Goal: Download file/media

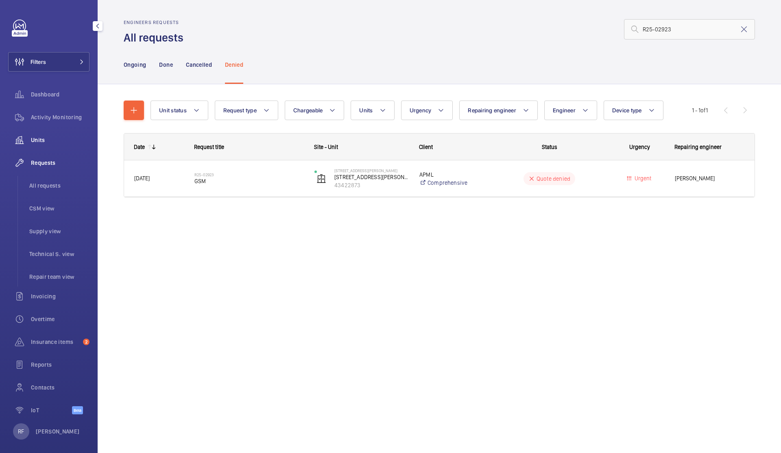
click at [57, 140] on span "Units" at bounding box center [60, 140] width 59 height 8
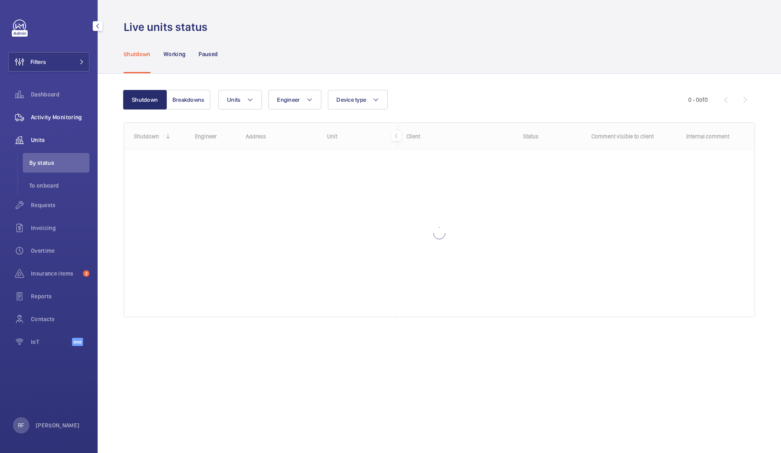
click at [67, 113] on span "Activity Monitoring" at bounding box center [60, 117] width 59 height 8
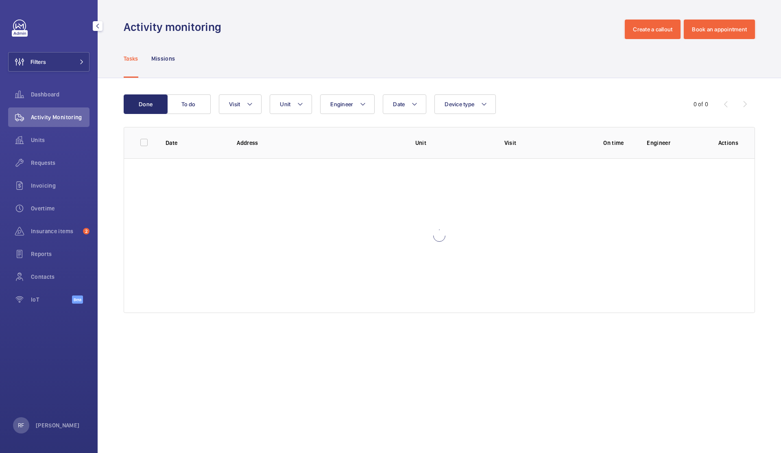
click at [55, 121] on div "Activity Monitoring" at bounding box center [48, 117] width 81 height 20
click at [55, 96] on span "Dashboard" at bounding box center [60, 94] width 59 height 8
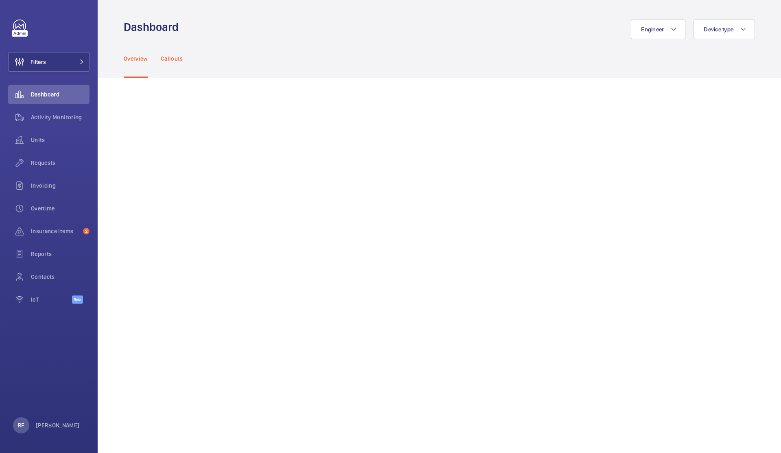
click at [171, 65] on div "Callouts" at bounding box center [172, 58] width 22 height 39
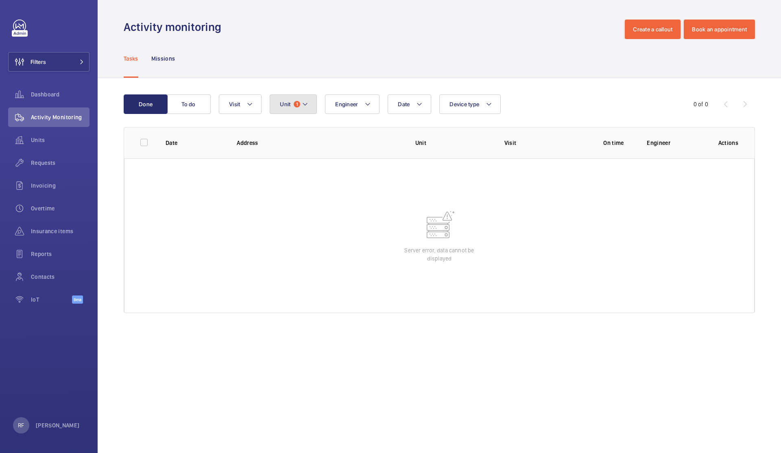
click at [289, 107] on span "Unit" at bounding box center [285, 104] width 11 height 7
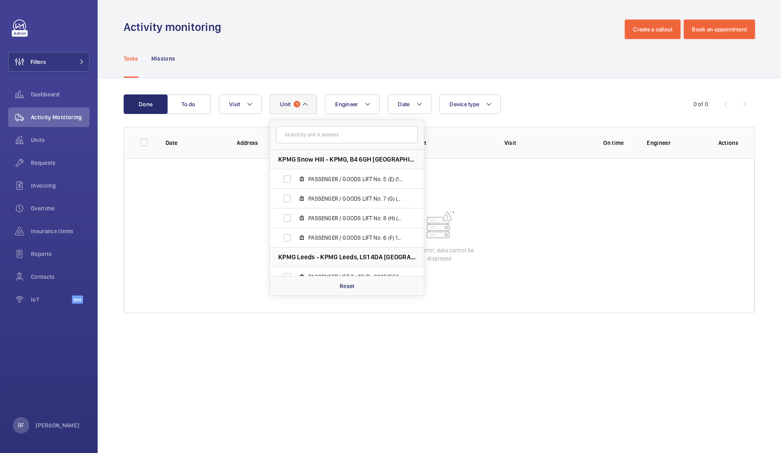
click at [297, 140] on input "text" at bounding box center [347, 134] width 142 height 17
click at [196, 197] on wm-front-table-error "Server error, data cannot be displayed" at bounding box center [439, 235] width 631 height 155
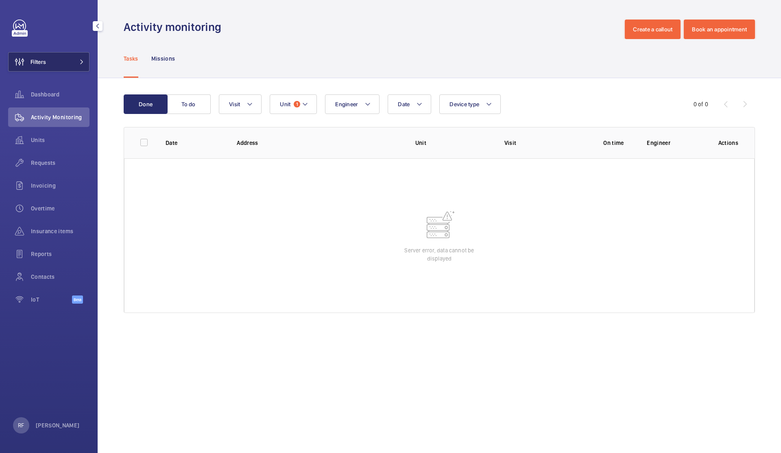
click at [72, 59] on button "Filters" at bounding box center [48, 62] width 81 height 20
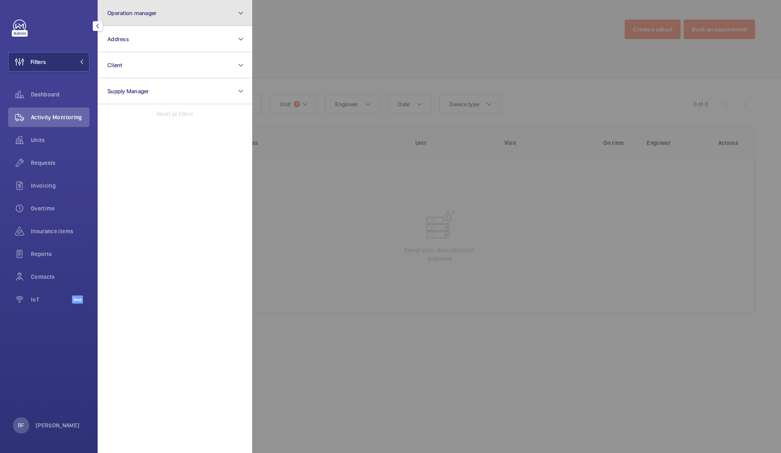
click at [138, 8] on button "Operation manager" at bounding box center [175, 13] width 155 height 26
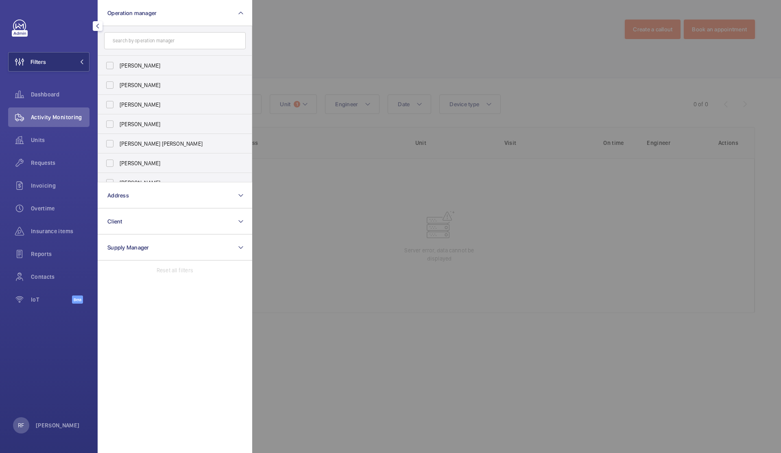
click at [344, 54] on div at bounding box center [642, 226] width 781 height 453
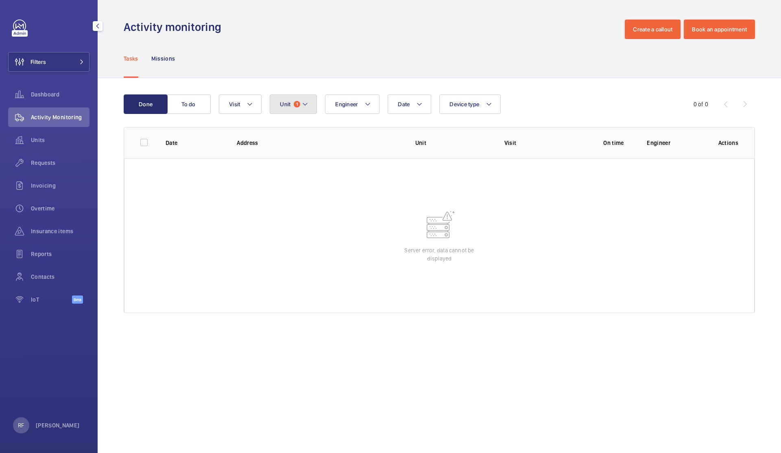
click at [288, 108] on button "Unit 1" at bounding box center [293, 104] width 47 height 20
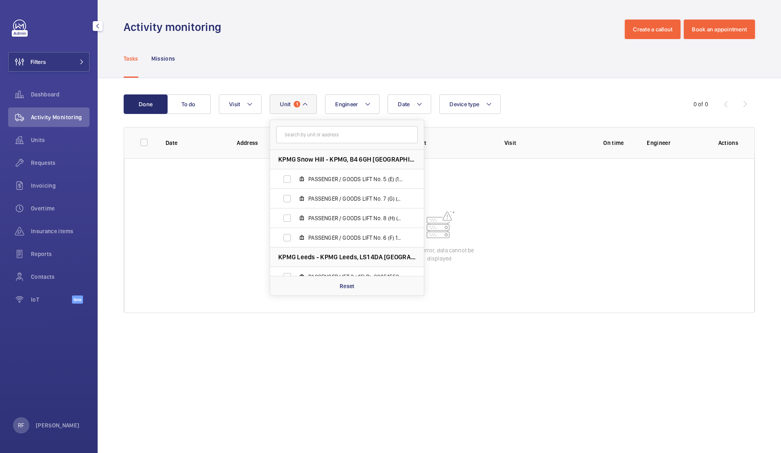
click at [320, 125] on form at bounding box center [347, 135] width 154 height 30
click at [320, 130] on input "text" at bounding box center [347, 134] width 142 height 17
click at [413, 351] on wm-front-admin-operations-monitoring "Activity monitoring Create a callout Book an appointment Tasks Missions Done To…" at bounding box center [439, 226] width 683 height 453
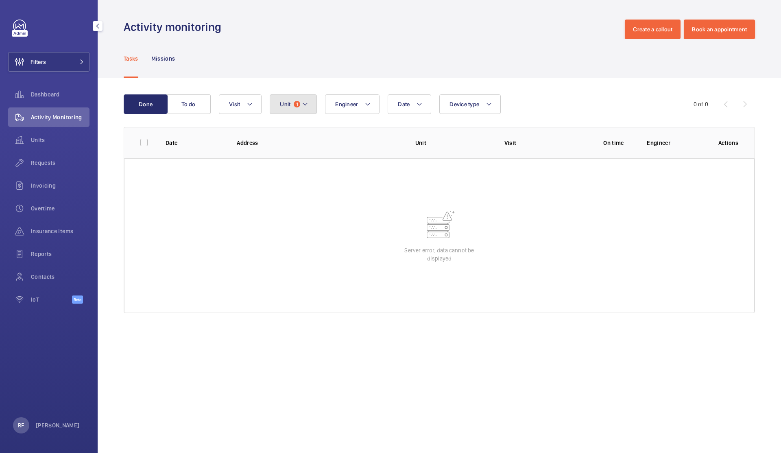
click at [298, 109] on button "Unit 1" at bounding box center [293, 104] width 47 height 20
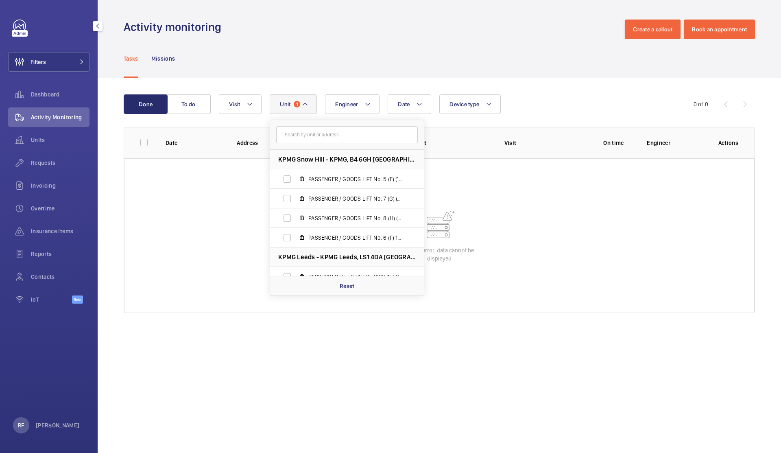
click at [216, 163] on wm-front-table-error "Server error, data cannot be displayed" at bounding box center [439, 235] width 631 height 155
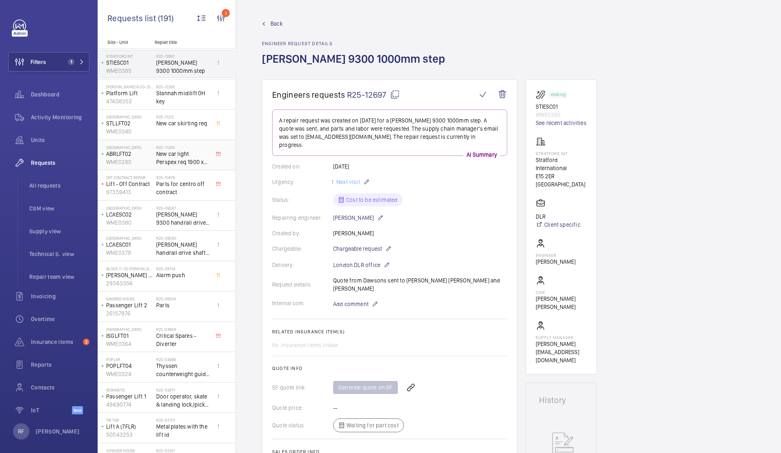
scroll to position [2, 0]
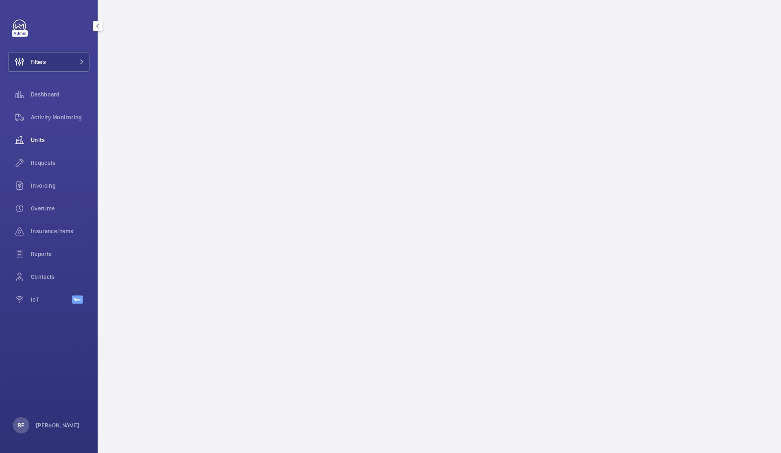
click at [49, 143] on span "Units" at bounding box center [60, 140] width 59 height 8
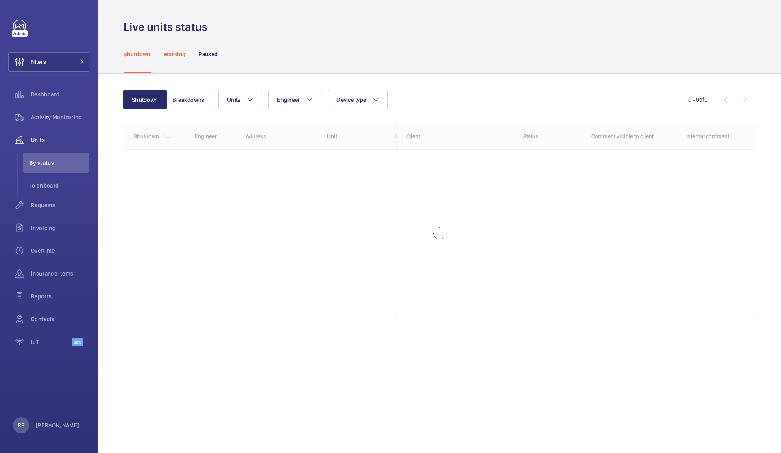
click at [179, 59] on div "Working" at bounding box center [175, 54] width 22 height 39
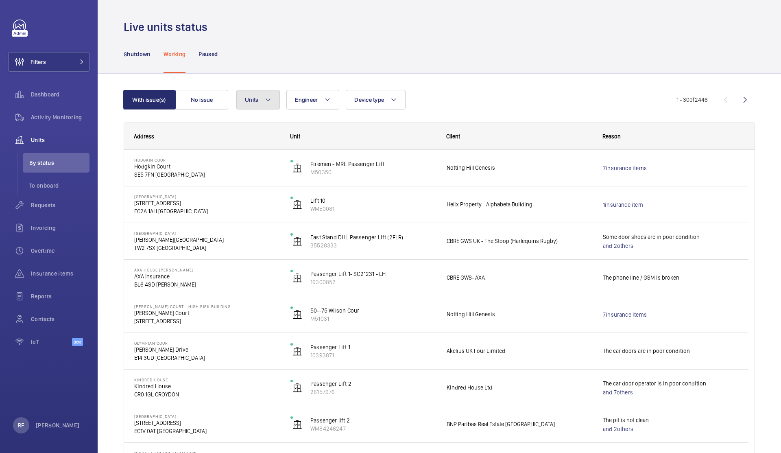
click at [255, 102] on span "Units" at bounding box center [251, 99] width 13 height 7
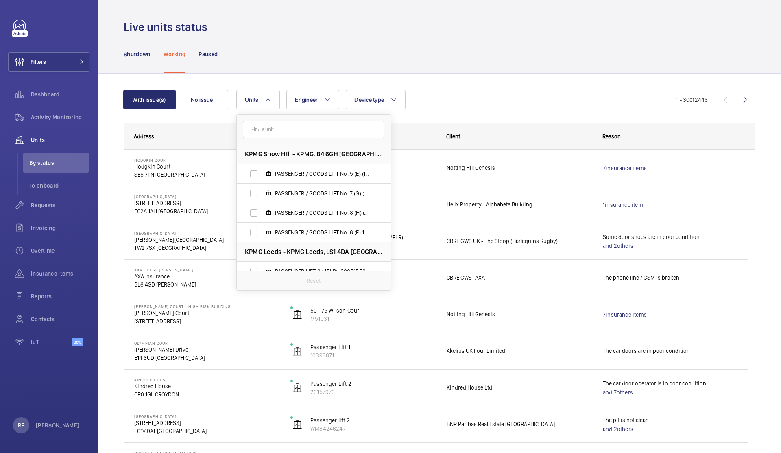
click at [258, 130] on input "text" at bounding box center [314, 129] width 142 height 17
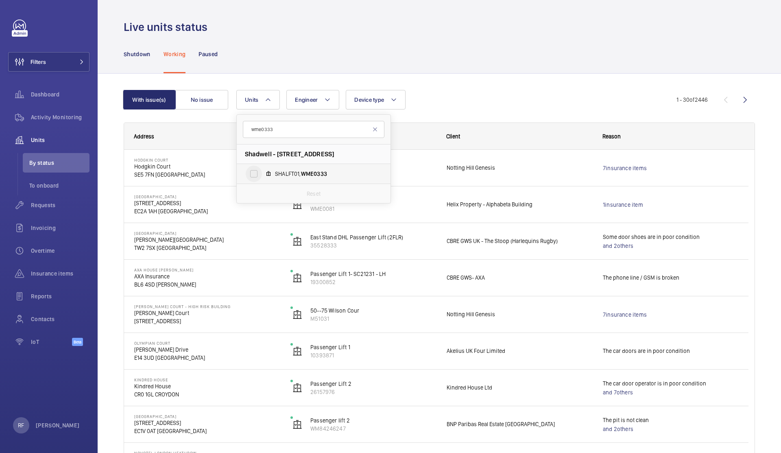
type input "wme0333"
click at [252, 176] on input "SHALFT01, WME0333" at bounding box center [254, 174] width 16 height 16
checkbox input "true"
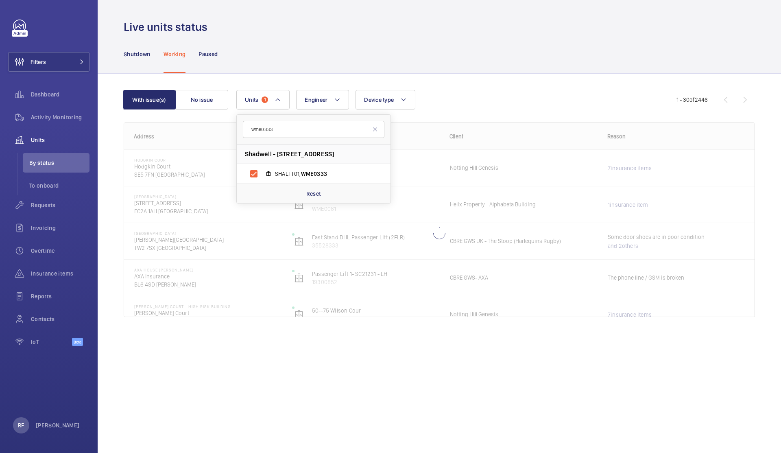
click at [432, 52] on div "Shutdown Working Paused" at bounding box center [439, 54] width 631 height 39
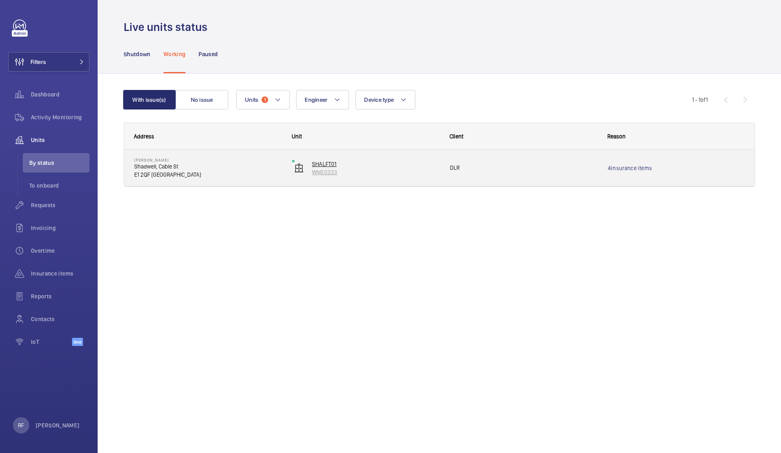
click at [327, 175] on p "WME0333" at bounding box center [375, 172] width 127 height 8
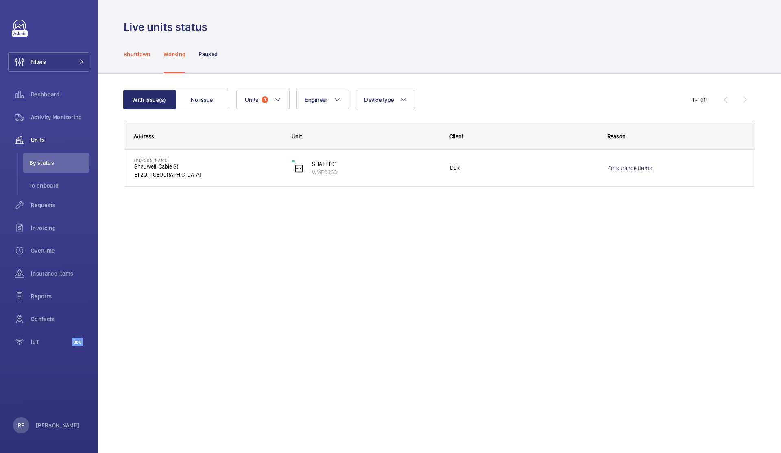
click at [146, 54] on p "Shutdown" at bounding box center [137, 54] width 27 height 8
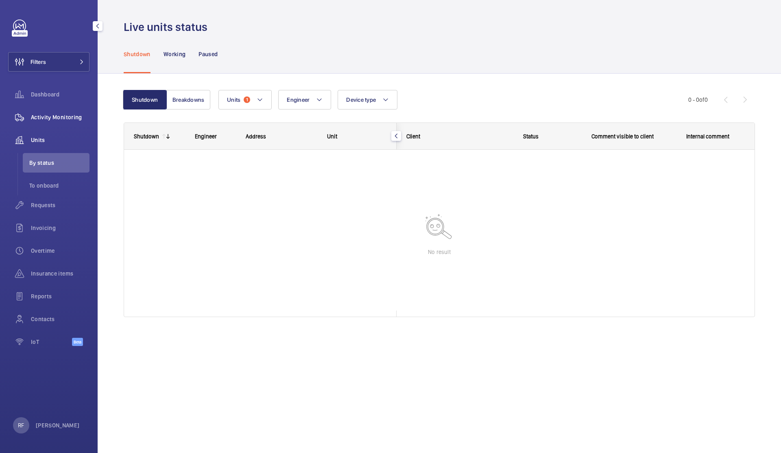
click at [44, 114] on span "Activity Monitoring" at bounding box center [60, 117] width 59 height 8
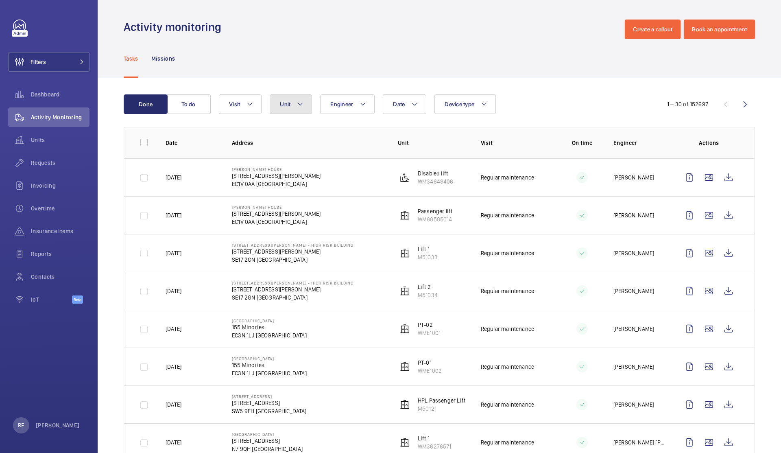
click at [284, 110] on button "Unit" at bounding box center [291, 104] width 42 height 20
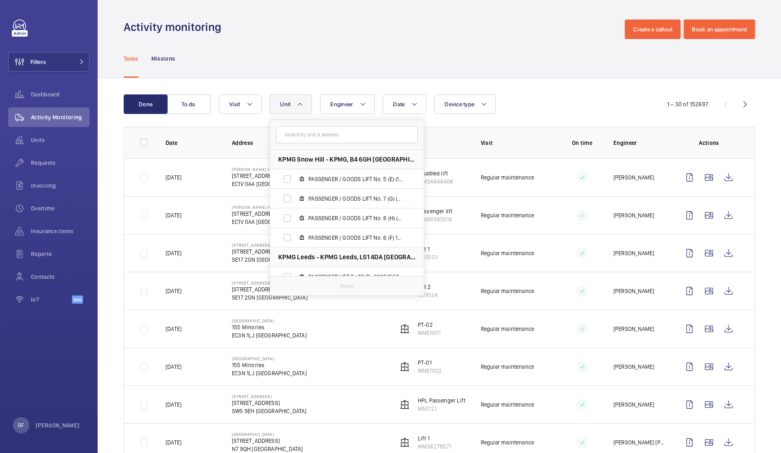
click at [292, 132] on input "text" at bounding box center [347, 134] width 142 height 17
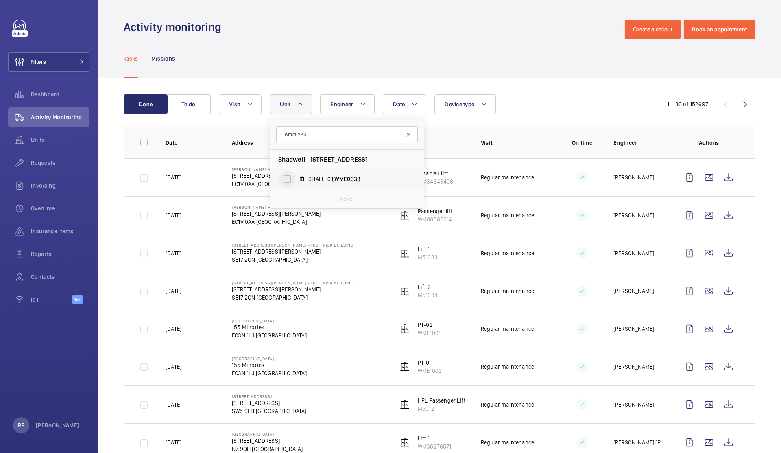
type input "wme0333"
click at [284, 174] on input "SHALFT01, WME0333" at bounding box center [287, 179] width 16 height 16
checkbox input "true"
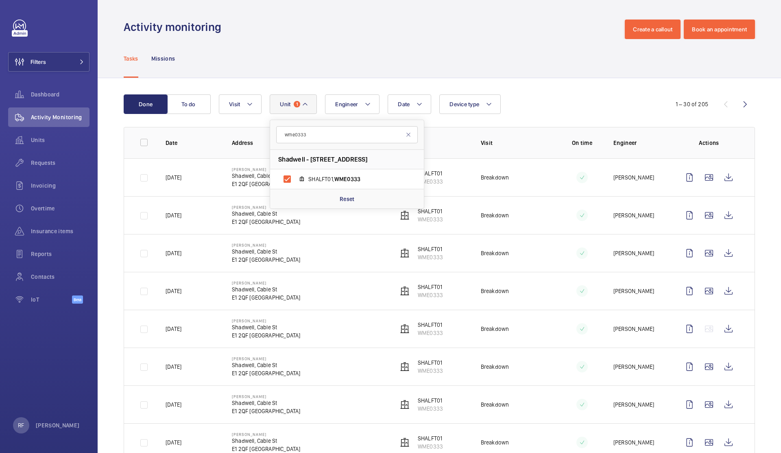
click at [320, 59] on div "Tasks Missions" at bounding box center [439, 58] width 631 height 39
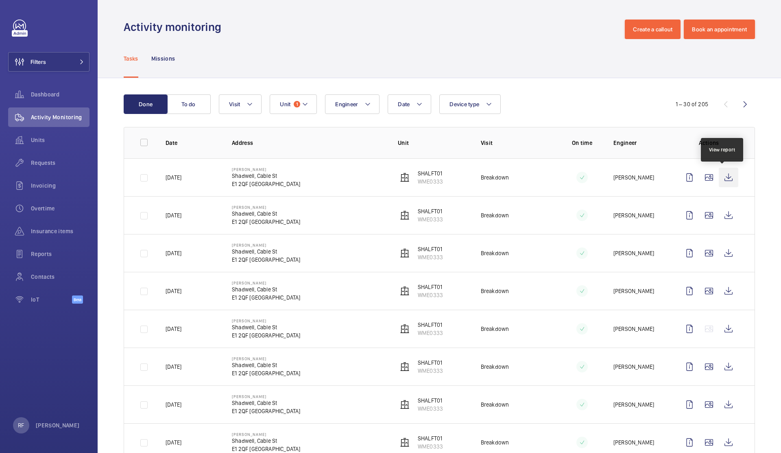
click at [721, 179] on wm-front-icon-button at bounding box center [729, 178] width 20 height 20
click at [720, 214] on wm-front-icon-button at bounding box center [729, 215] width 20 height 20
click at [723, 254] on wm-front-icon-button at bounding box center [729, 253] width 20 height 20
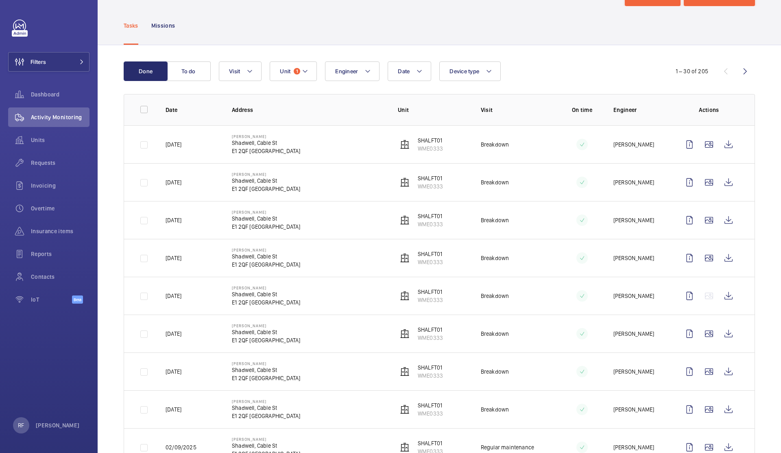
scroll to position [38, 0]
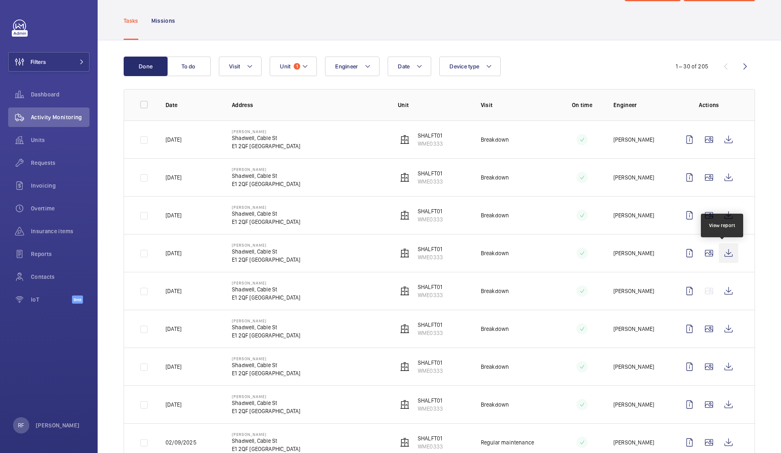
click at [724, 255] on wm-front-icon-button at bounding box center [729, 253] width 20 height 20
click at [726, 292] on wm-front-icon-button at bounding box center [729, 291] width 20 height 20
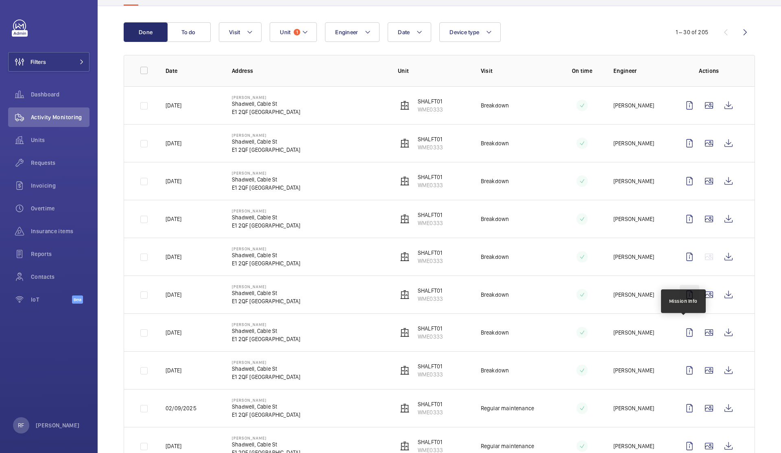
scroll to position [75, 0]
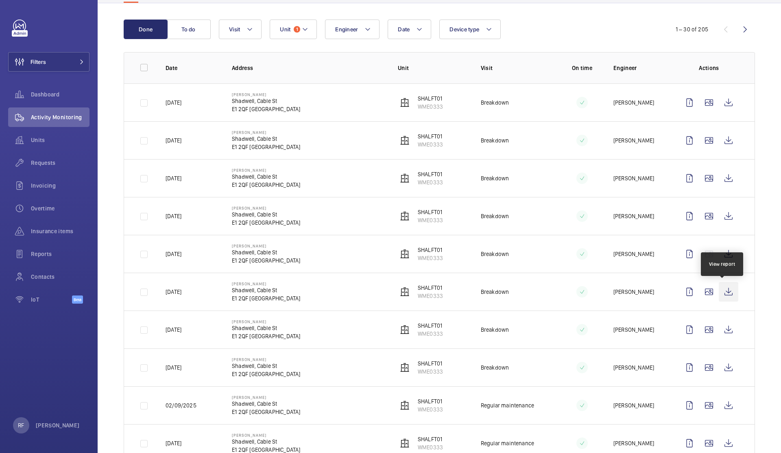
click at [725, 292] on wm-front-icon-button at bounding box center [729, 292] width 20 height 20
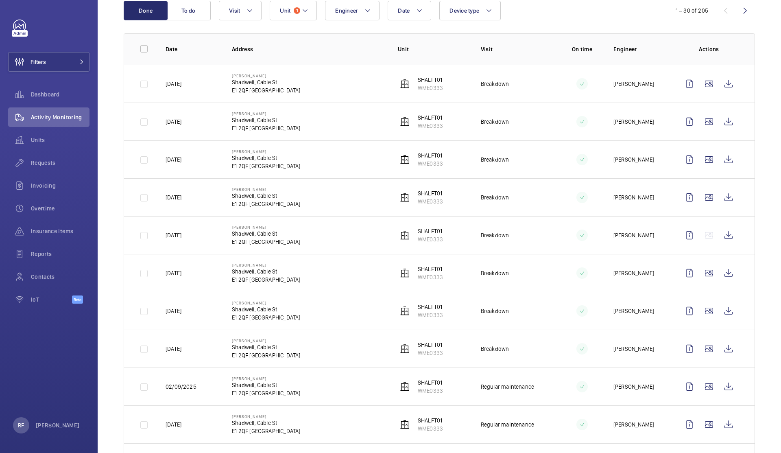
scroll to position [107, 0]
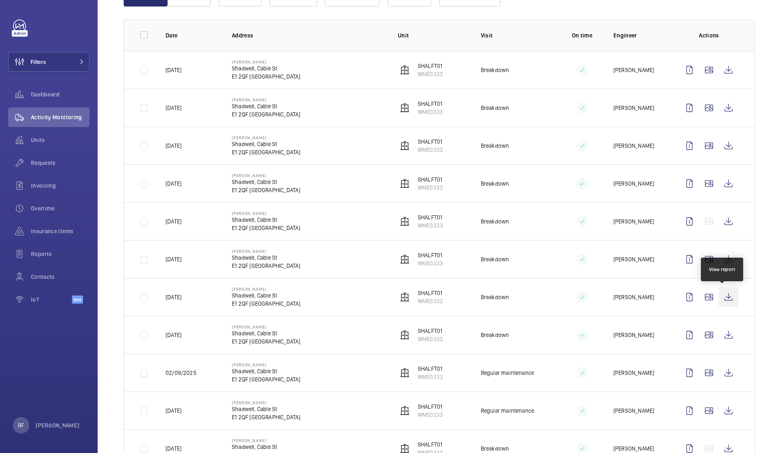
click at [722, 299] on wm-front-icon-button at bounding box center [729, 297] width 20 height 20
